Goal: Task Accomplishment & Management: Complete application form

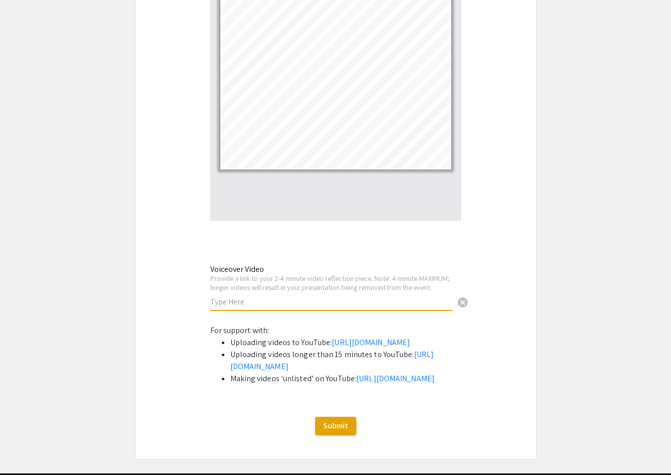
scroll to position [3274, 0]
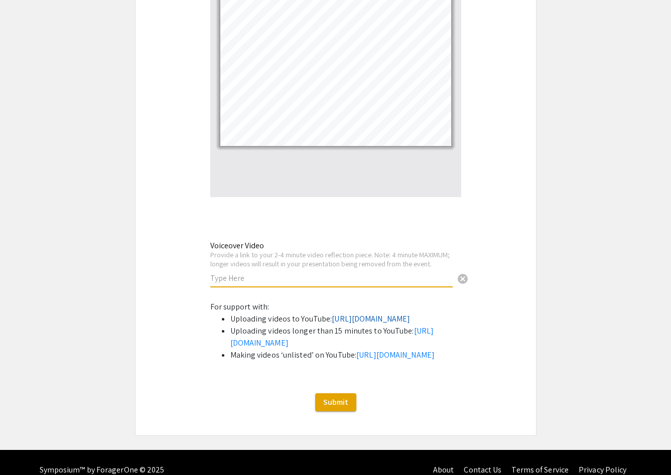
click at [332, 314] on link "https://support.google.com/youtube/answer/57407?co=GENIE.Platform%3DDesktop&hl=…" at bounding box center [371, 319] width 78 height 11
click at [278, 273] on input "text" at bounding box center [331, 278] width 242 height 11
paste input "https://youtu.be/N4ew4dk2cjM"
type input "https://youtu.be/N4ew4dk2cjM"
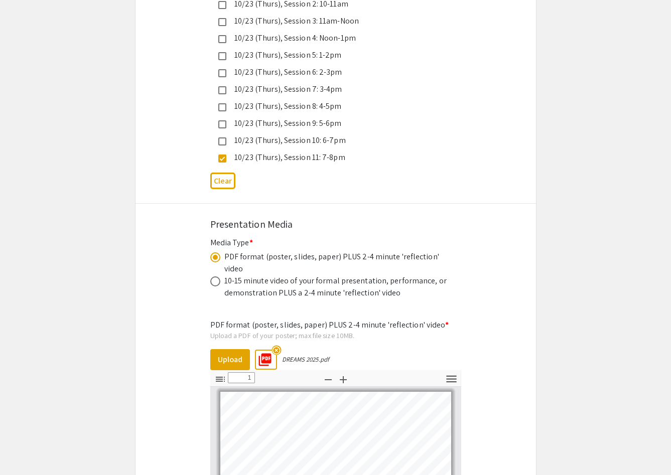
scroll to position [2901, 0]
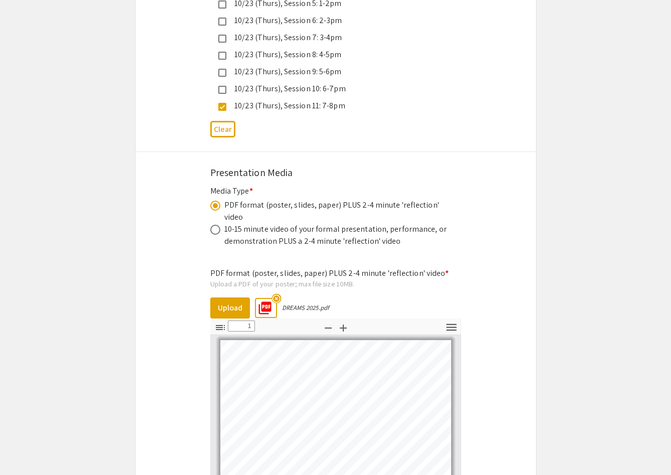
click at [268, 298] on mat-icon "picture_as_pdf" at bounding box center [262, 305] width 15 height 15
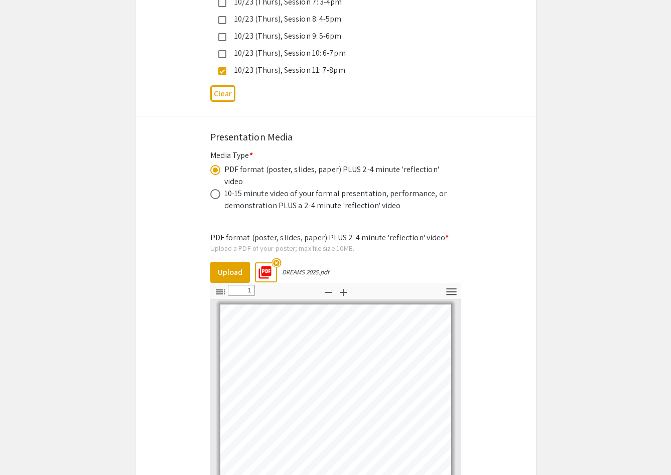
scroll to position [2989, 0]
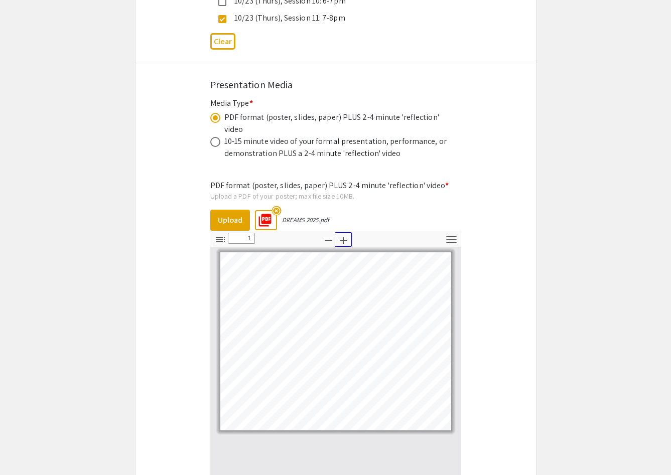
click at [345, 234] on icon "button" at bounding box center [343, 240] width 12 height 12
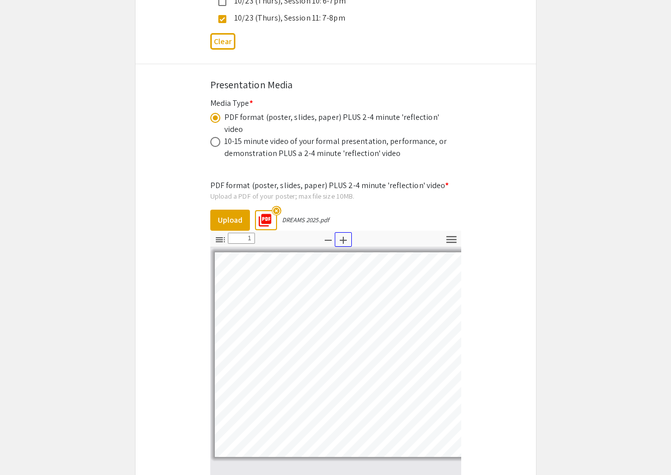
click at [345, 234] on icon "button" at bounding box center [343, 240] width 12 height 12
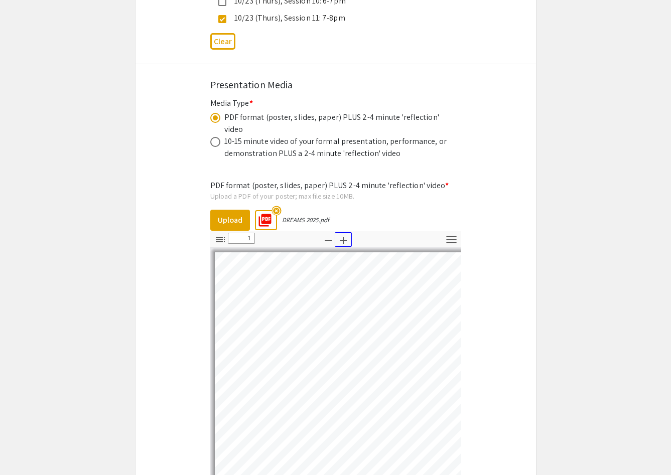
click at [345, 234] on icon "button" at bounding box center [343, 240] width 12 height 12
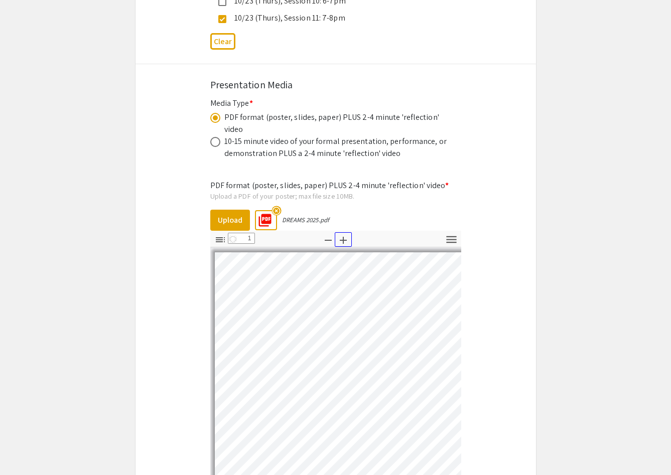
click at [345, 234] on icon "button" at bounding box center [343, 240] width 12 height 12
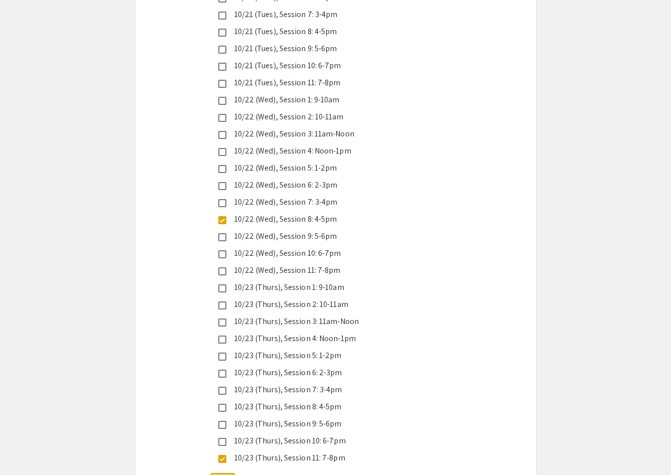
scroll to position [2548, 0]
click at [296, 214] on div "10/22 (Wed), Session 8: 4-5pm" at bounding box center [331, 220] width 211 height 12
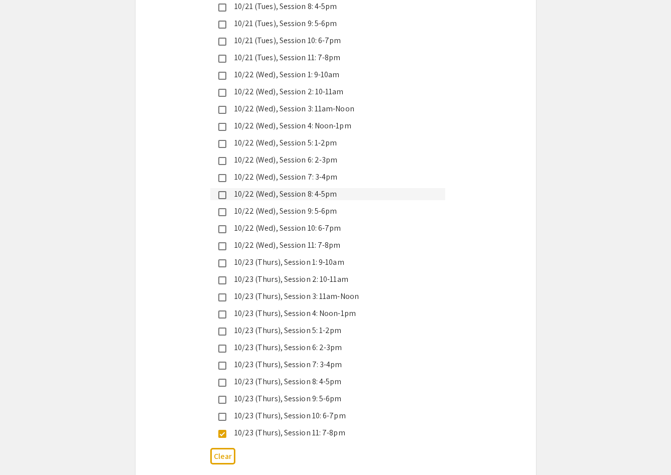
scroll to position [2577, 0]
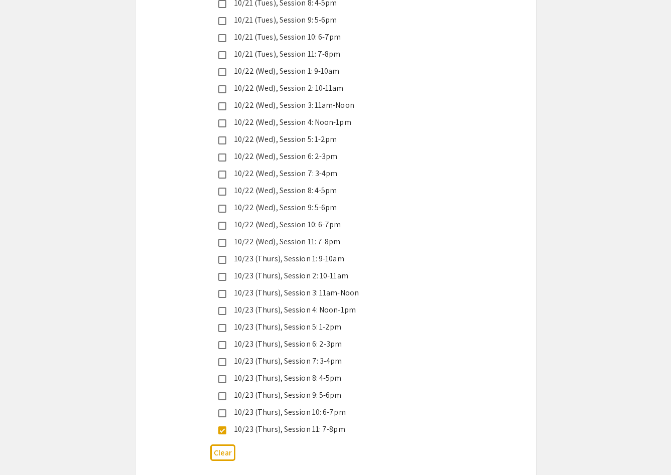
click at [330, 236] on div "10/22 (Wed), Session 11: 7-8pm" at bounding box center [331, 242] width 211 height 12
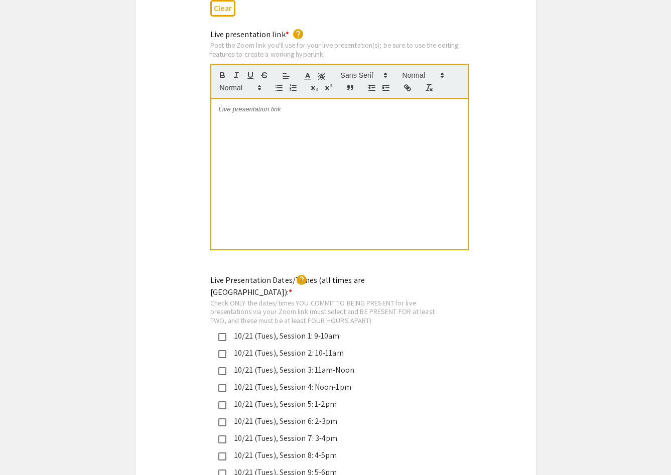
scroll to position [2065, 0]
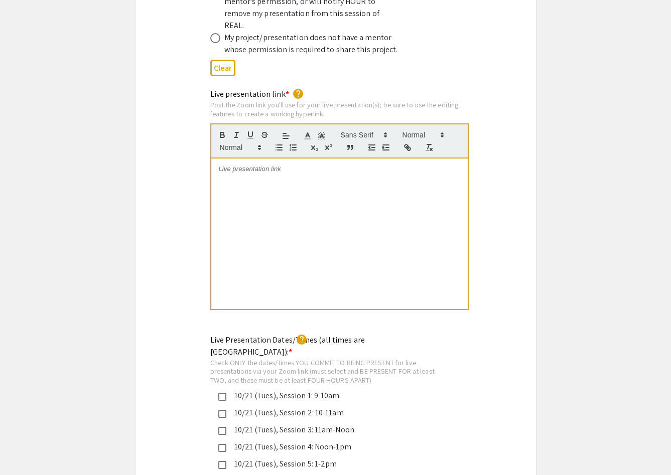
click at [271, 232] on div at bounding box center [339, 234] width 257 height 151
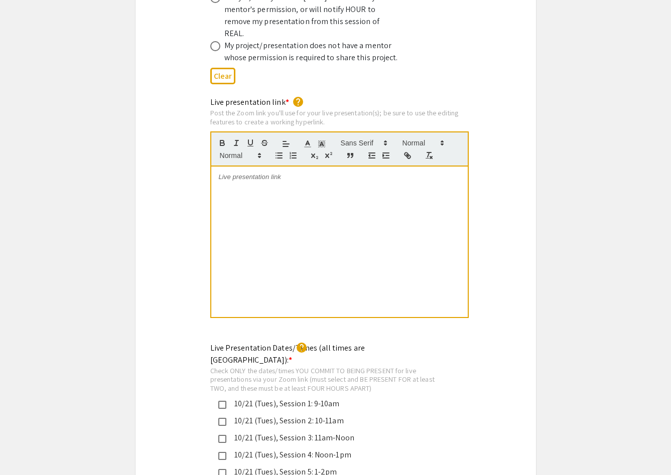
scroll to position [0, 0]
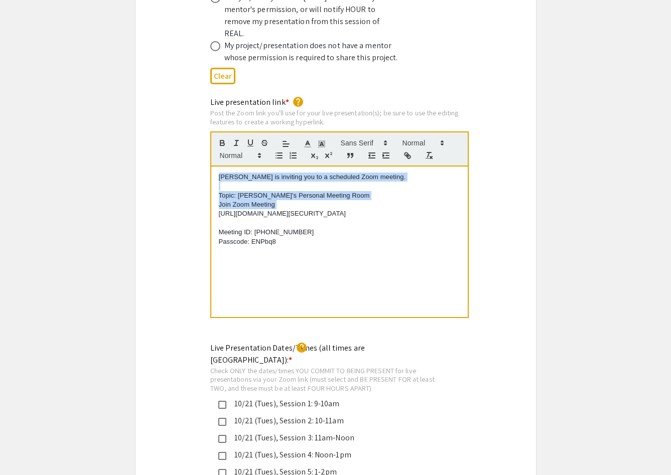
drag, startPoint x: 217, startPoint y: 192, endPoint x: 215, endPoint y: 141, distance: 50.7
click at [215, 141] on quill-editor "Katherine C. is inviting you to a scheduled Zoom meeting. Topic: Katherine C.'s…" at bounding box center [339, 225] width 259 height 187
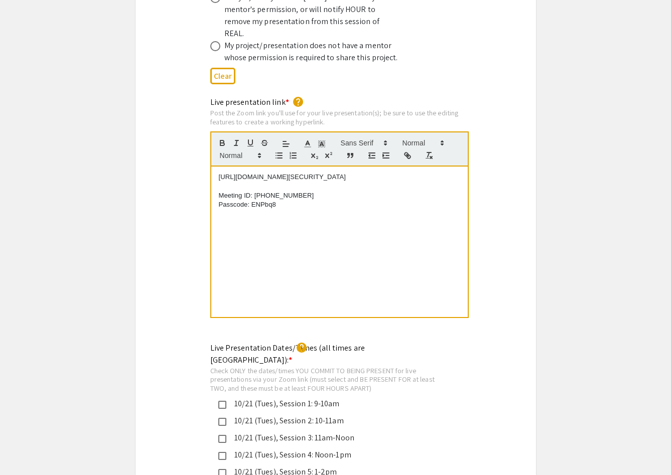
click at [269, 248] on div "https://us05web.zoom.us/j/2887047949?pwd=CvI9U4RGW2aMksdD4SKk2awGDNS5j6.1 Meeti…" at bounding box center [339, 242] width 257 height 151
click at [219, 173] on p "https://us05web.zoom.us/j/2887047949?pwd=CvI9U4RGW2aMksdD4SKk2awGDNS5j6.1" at bounding box center [339, 177] width 241 height 9
drag, startPoint x: 241, startPoint y: 166, endPoint x: 206, endPoint y: 145, distance: 41.0
click at [206, 145] on div "Live presentation link * help Post the Zoom link you'll use for your live prese…" at bounding box center [336, 214] width 266 height 236
copy p "https://us05web.zoom.us/j/2887047949pwd=CvI9U4RGW2aMksdD4SKk2awGDNS5j6.1"
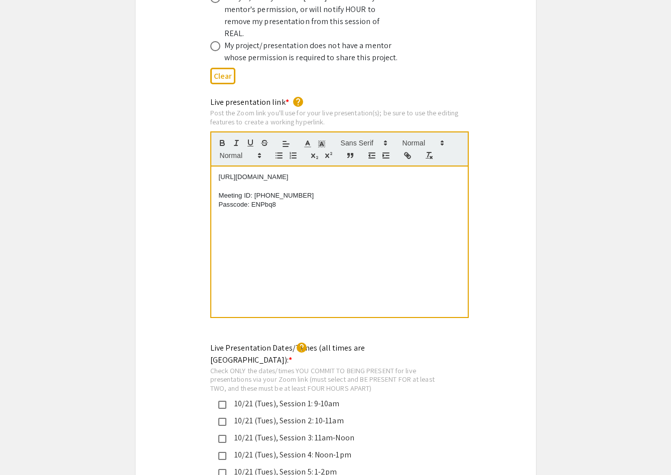
click at [297, 210] on div "https://us05web.zoom.us/j/2887047949pwd=CvI9U4RGW2aMksdD4SKk2awGDNS5j6.1 Meetin…" at bounding box center [339, 242] width 257 height 151
drag, startPoint x: 263, startPoint y: 167, endPoint x: 202, endPoint y: 138, distance: 67.1
click at [203, 138] on div "Live presentation link * help Post the Zoom link you'll use for your live prese…" at bounding box center [336, 214] width 266 height 236
click at [505, 219] on div "Live presentation link * help Post the Zoom link you'll use for your live prese…" at bounding box center [336, 214] width 401 height 236
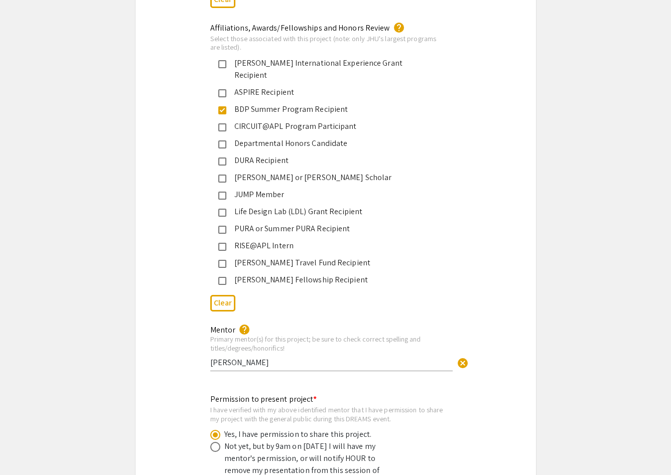
scroll to position [1606, 0]
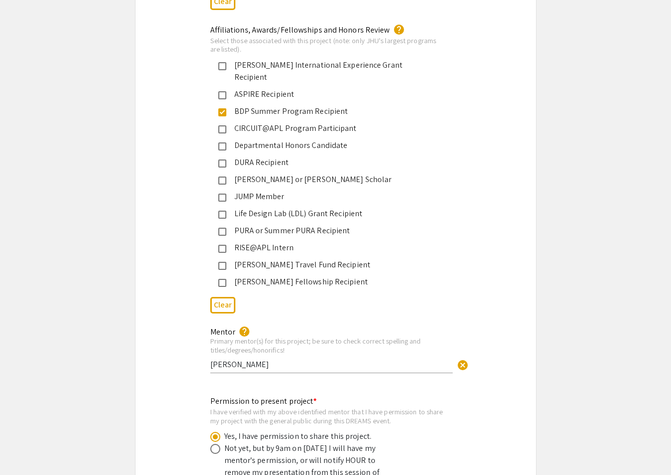
click at [372, 359] on input "Carl Wu" at bounding box center [331, 364] width 242 height 11
click at [210, 359] on input "Carl Wu" at bounding box center [331, 364] width 242 height 11
click at [272, 359] on input "Dr. Carl Wu" at bounding box center [331, 364] width 242 height 11
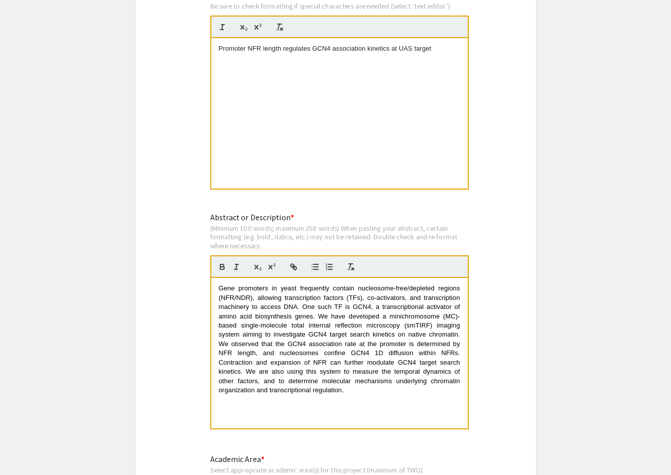
scroll to position [789, 0]
type input "Dr. Carl Wu; Zelin Wei"
click at [339, 365] on span "Gene promoters in yeast frequently contain nucleosome-free/depleted regions (NF…" at bounding box center [340, 340] width 243 height 109
click at [375, 338] on span "Gene promoters in yeast frequently contain nucleosome-free/depleted regions (NF…" at bounding box center [340, 340] width 243 height 109
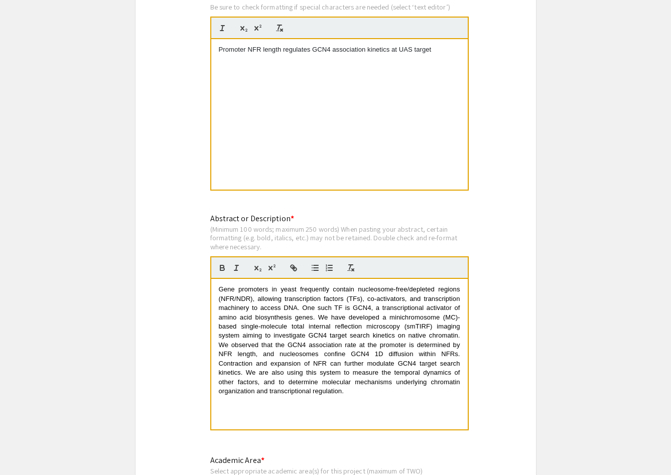
click at [254, 387] on span "Gene promoters in yeast frequently contain nucleosome-free/depleted regions (NF…" at bounding box center [340, 340] width 243 height 109
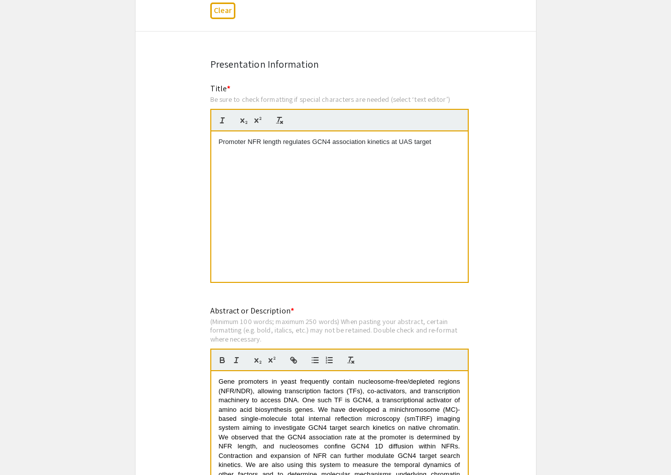
scroll to position [686, 0]
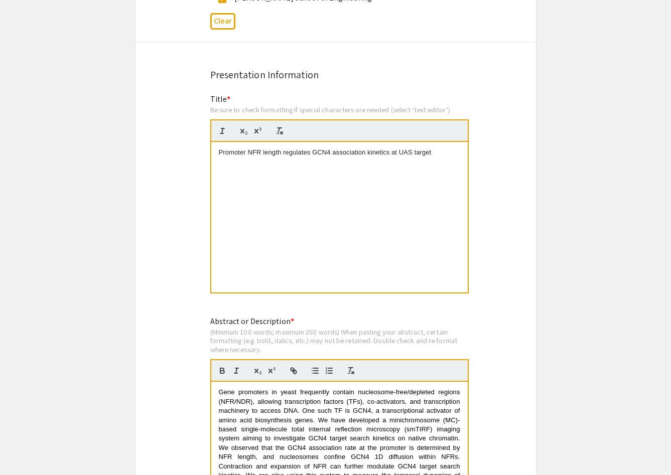
click at [309, 192] on div "Promoter NFR length regulates GCN4 association kinetics at UAS target" at bounding box center [339, 217] width 257 height 151
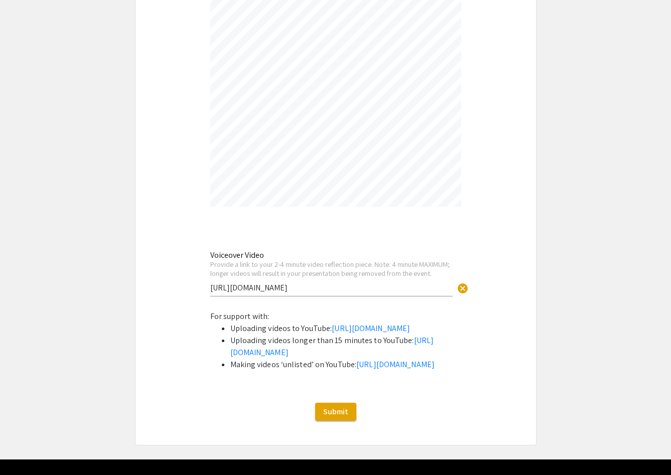
scroll to position [3316, 0]
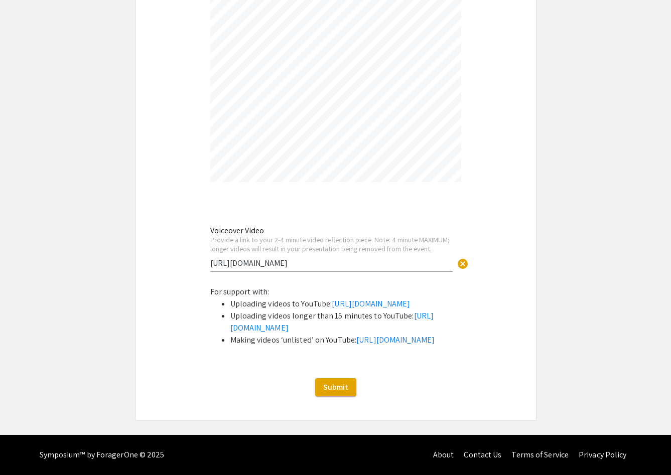
click at [326, 258] on input "https://youtu.be/N4ew4dk2cjM" at bounding box center [331, 263] width 242 height 11
click at [342, 386] on span "Submit" at bounding box center [335, 387] width 25 height 11
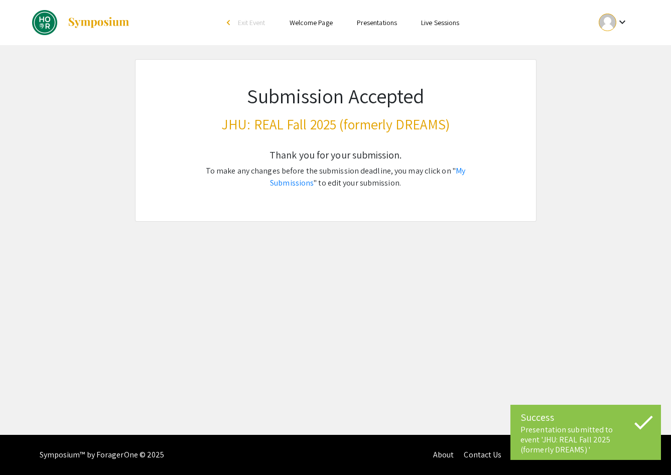
scroll to position [0, 0]
click at [455, 169] on link "My Submissions" at bounding box center [367, 177] width 195 height 23
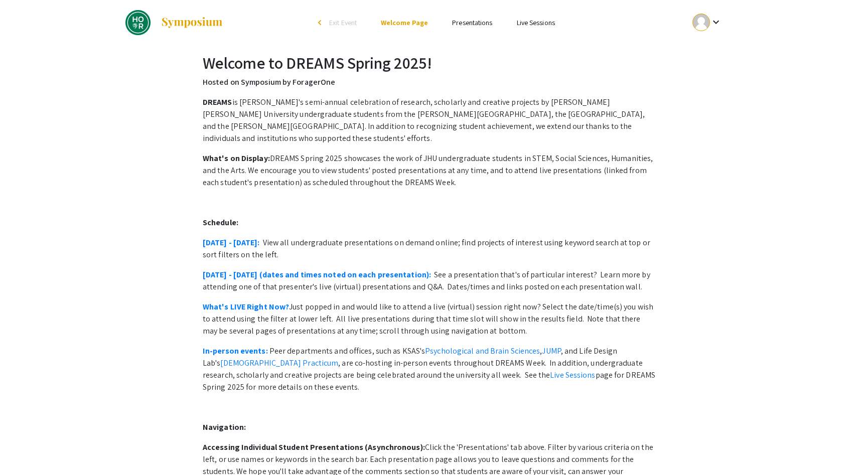
click at [479, 26] on link "Presentations" at bounding box center [472, 22] width 40 height 9
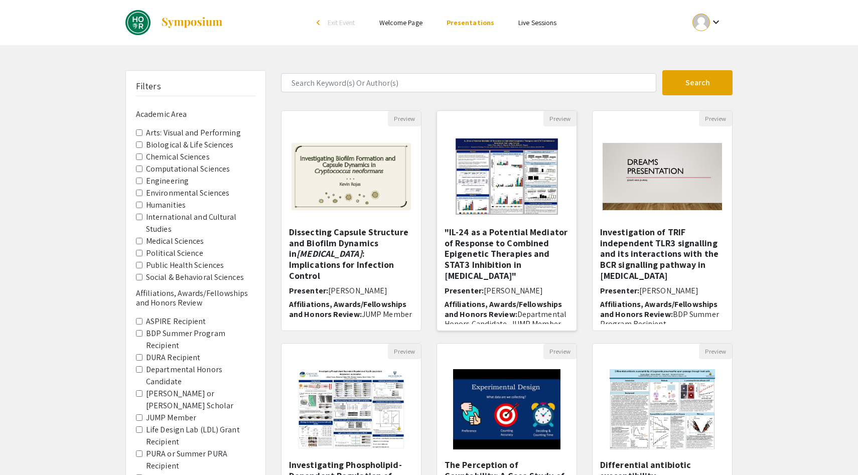
click at [499, 243] on h5 ""IL-24 as a Potential Mediator of Response to Combined Epigenetic Therapies and…" at bounding box center [507, 254] width 125 height 54
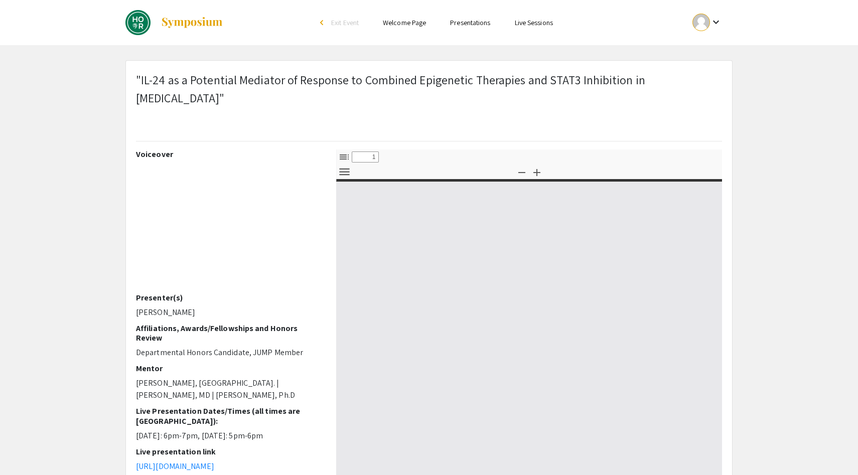
select select "custom"
type input "0"
select select "custom"
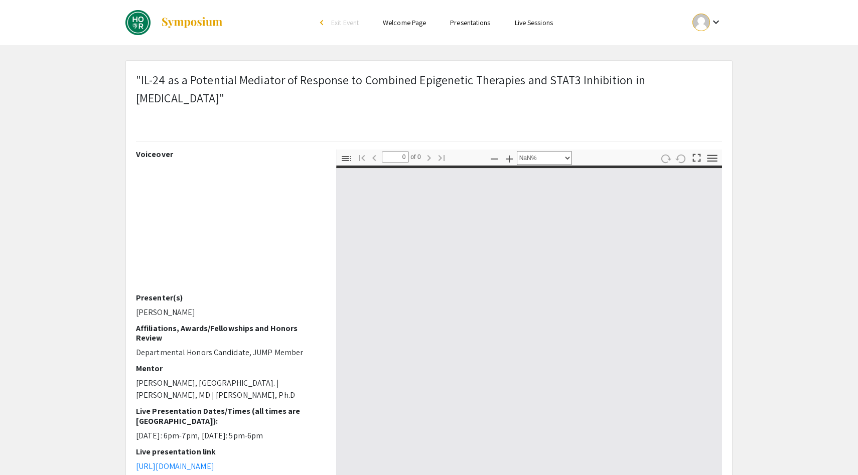
type input "1"
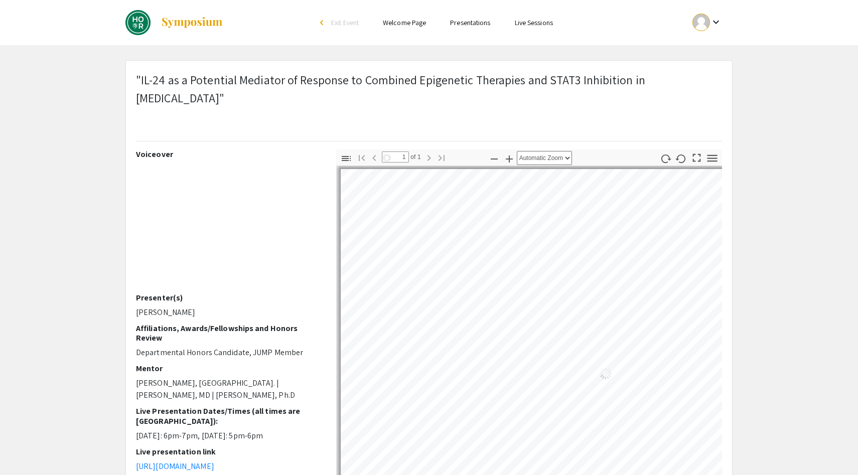
select select "auto"
